Goal: Entertainment & Leisure: Consume media (video, audio)

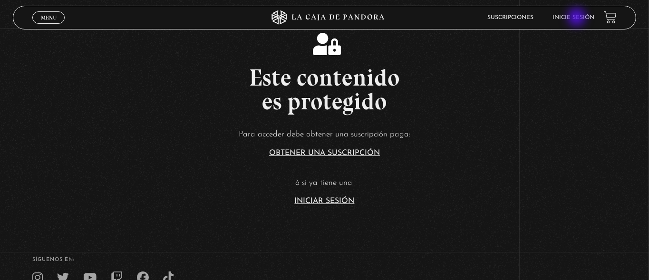
click at [578, 18] on link "Inicie sesión" at bounding box center [574, 18] width 42 height 6
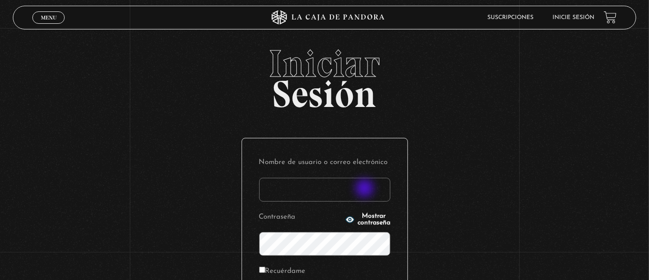
click at [366, 189] on input "Nombre de usuario o correo electrónico" at bounding box center [324, 190] width 131 height 24
type input "[EMAIL_ADDRESS][DOMAIN_NAME]"
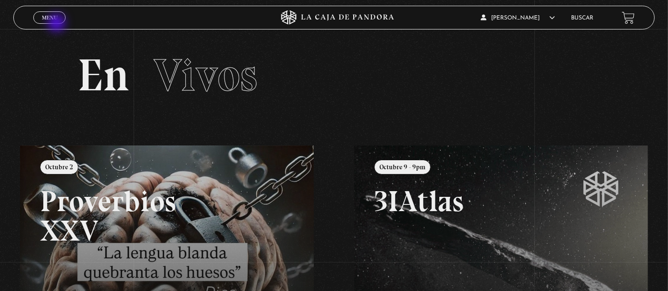
click at [58, 24] on div "Menu Cerrar" at bounding box center [133, 17] width 201 height 23
click at [50, 19] on span "Menu" at bounding box center [50, 18] width 16 height 6
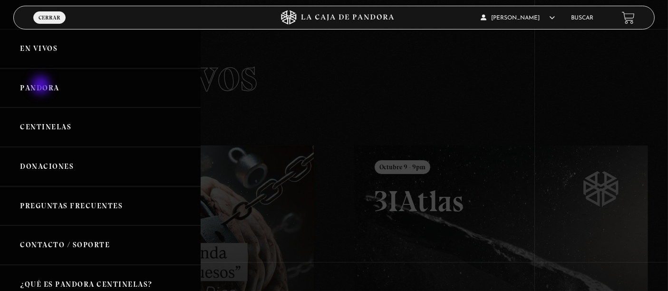
click at [42, 86] on link "Pandora" at bounding box center [100, 87] width 201 height 39
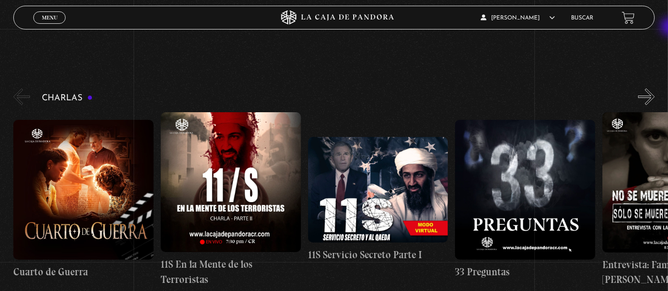
scroll to position [152, 0]
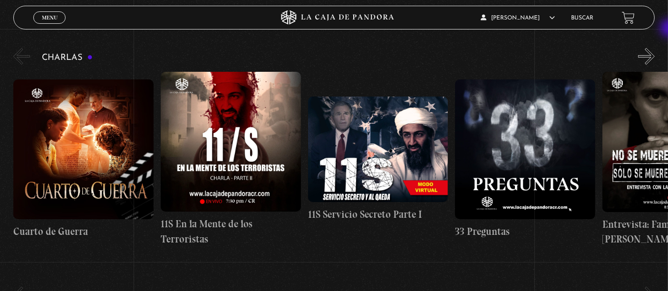
drag, startPoint x: 671, startPoint y: 19, endPoint x: 671, endPoint y: 29, distance: 9.5
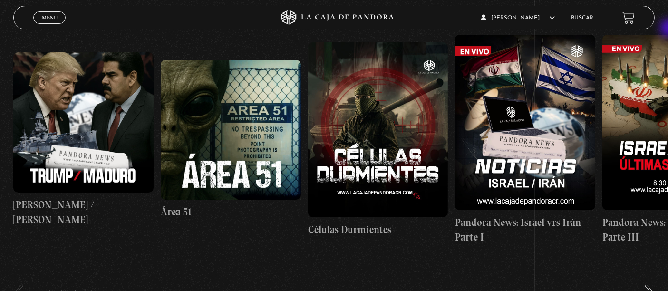
scroll to position [655, 0]
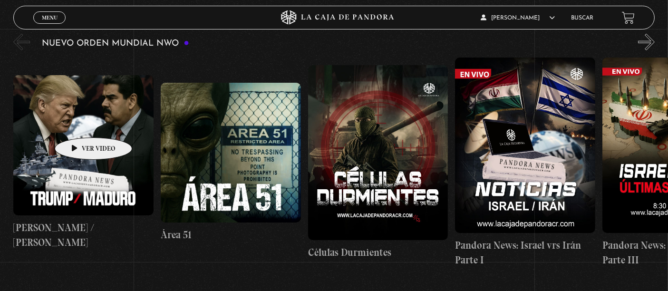
click at [78, 123] on figure at bounding box center [83, 145] width 140 height 140
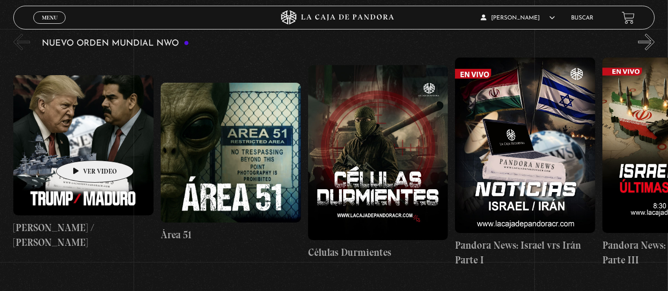
click at [80, 146] on figure at bounding box center [83, 145] width 140 height 140
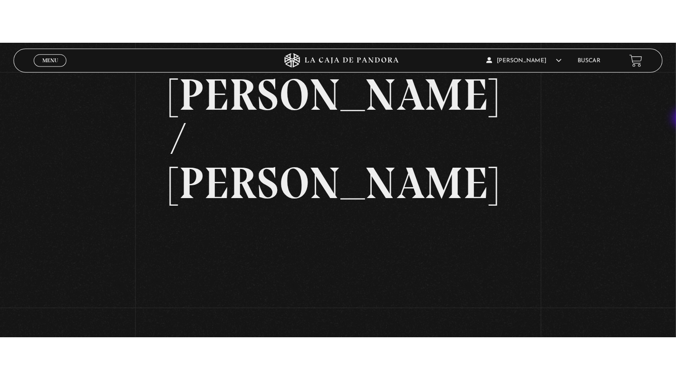
scroll to position [49, 0]
